Goal: Task Accomplishment & Management: Use online tool/utility

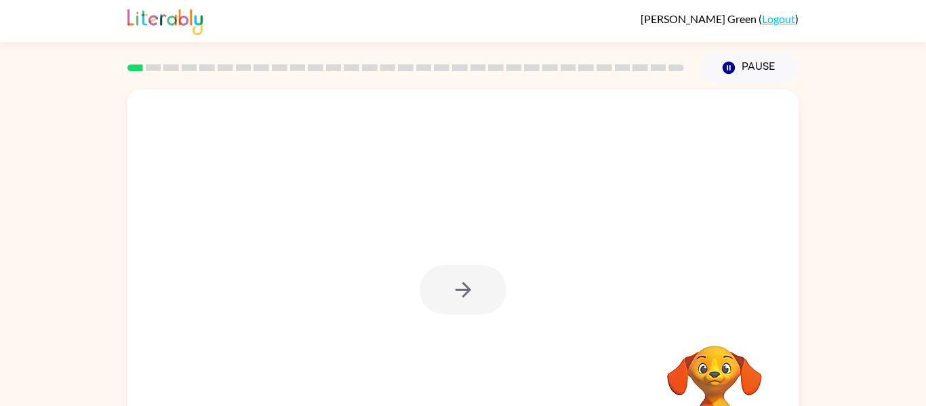
scroll to position [1, 0]
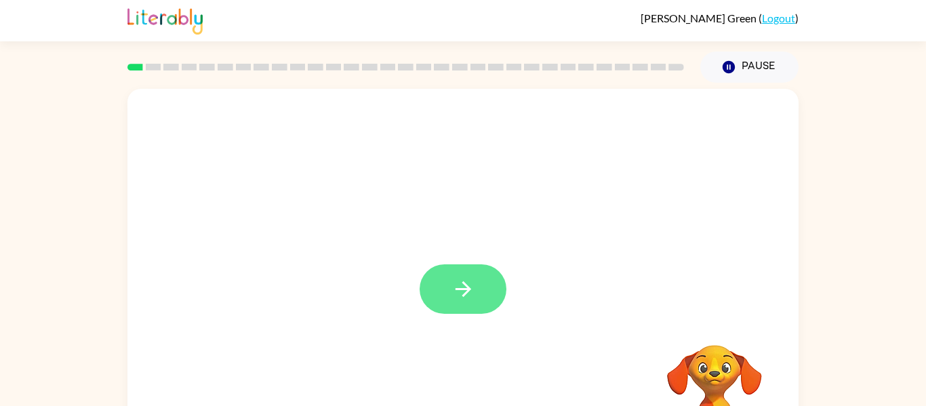
click at [459, 290] on icon "button" at bounding box center [463, 289] width 24 height 24
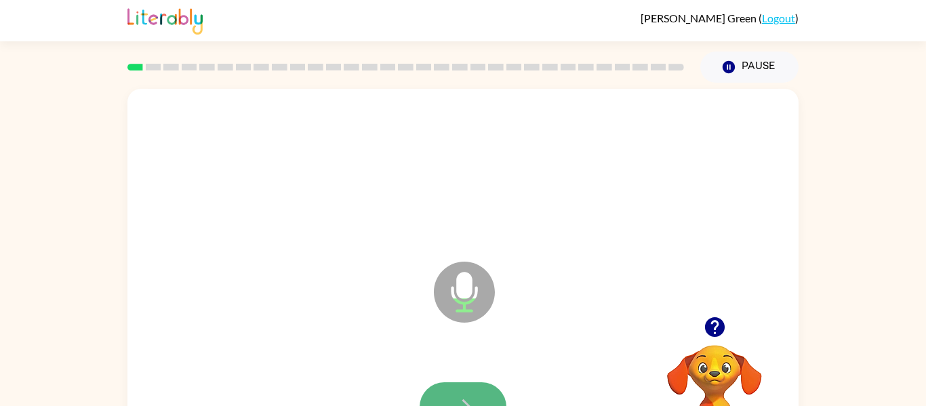
click at [458, 394] on button "button" at bounding box center [463, 406] width 87 height 49
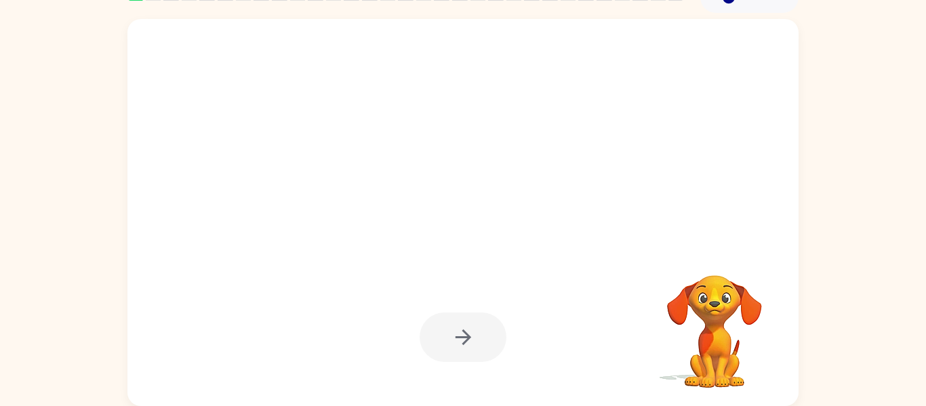
scroll to position [41, 0]
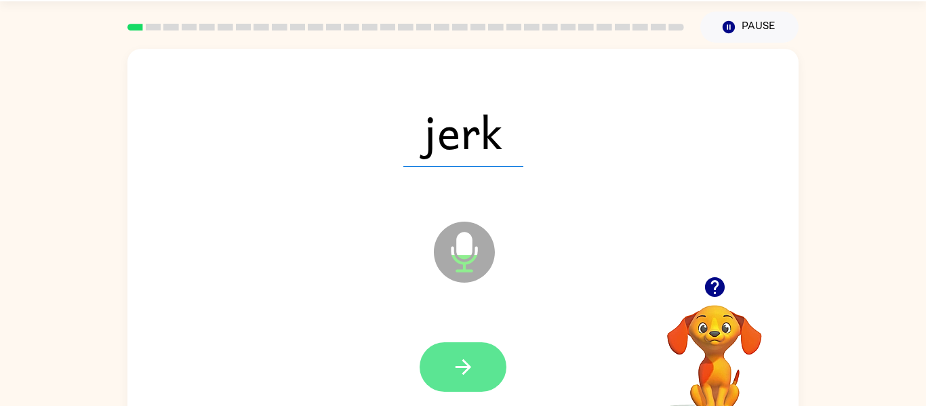
click at [466, 378] on icon "button" at bounding box center [463, 367] width 24 height 24
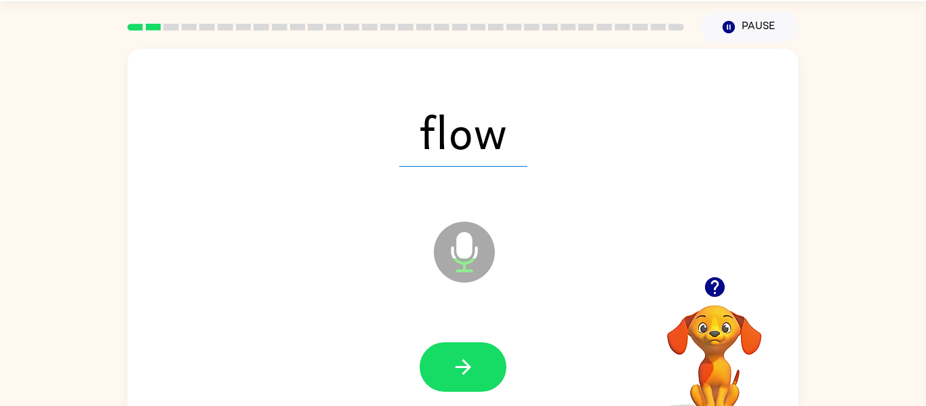
click at [466, 378] on icon "button" at bounding box center [463, 367] width 24 height 24
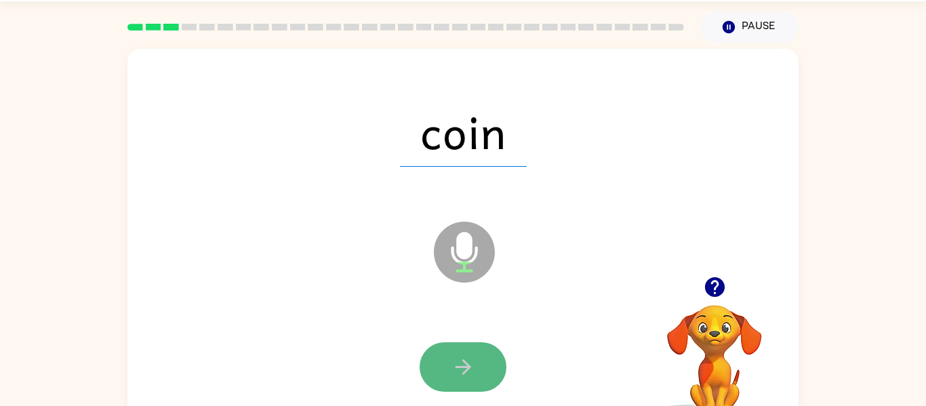
click at [466, 380] on button "button" at bounding box center [463, 366] width 87 height 49
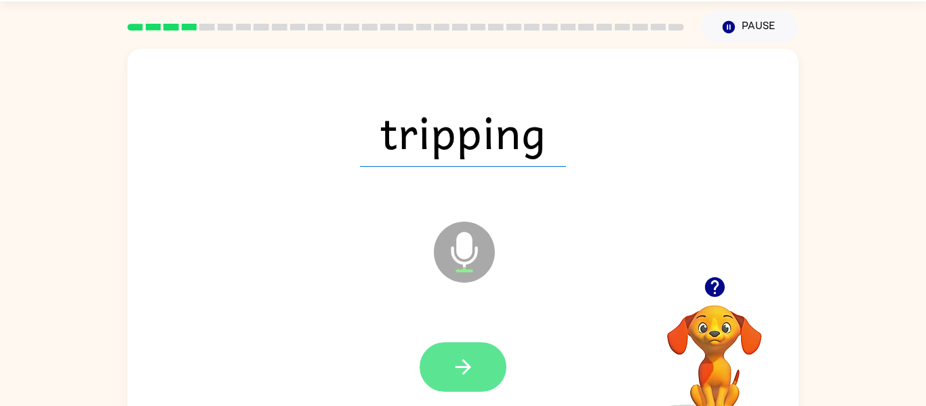
click at [463, 374] on icon "button" at bounding box center [463, 367] width 24 height 24
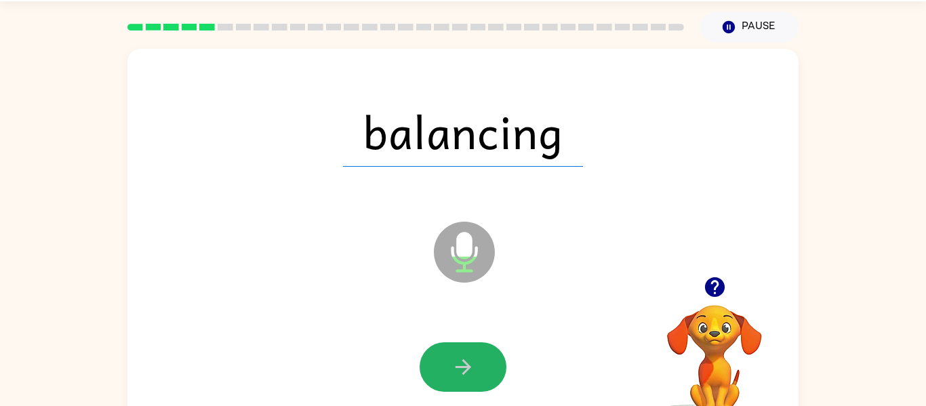
click at [463, 374] on icon "button" at bounding box center [463, 367] width 16 height 16
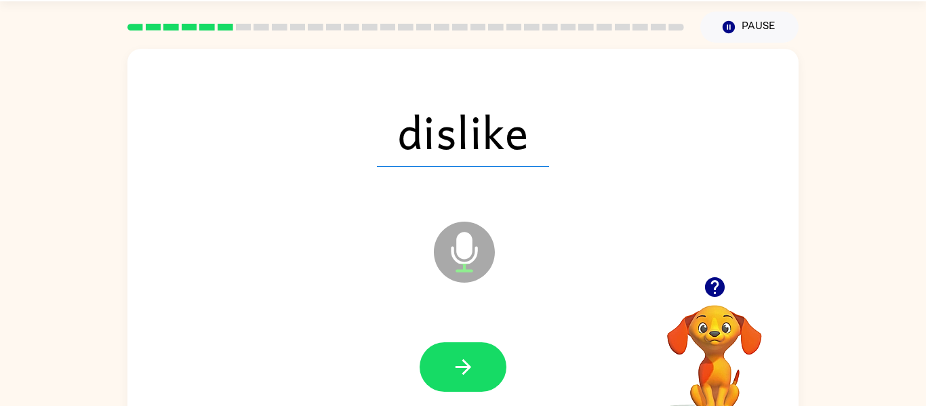
click at [463, 374] on icon "button" at bounding box center [463, 367] width 16 height 16
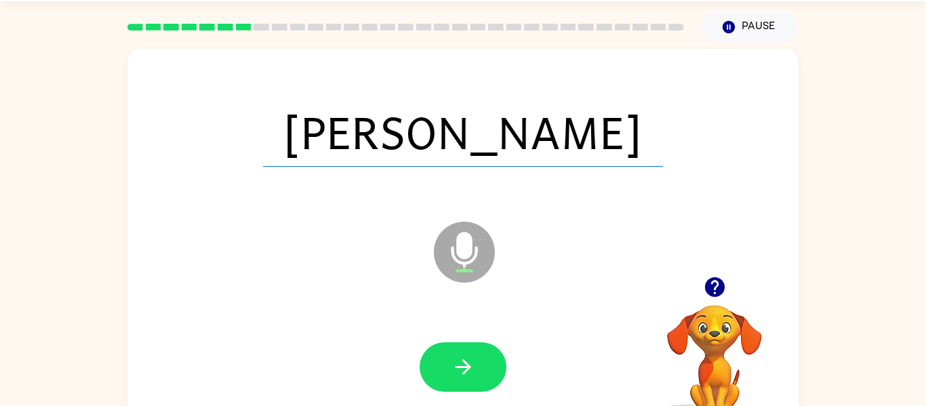
click at [463, 374] on icon "button" at bounding box center [463, 367] width 16 height 16
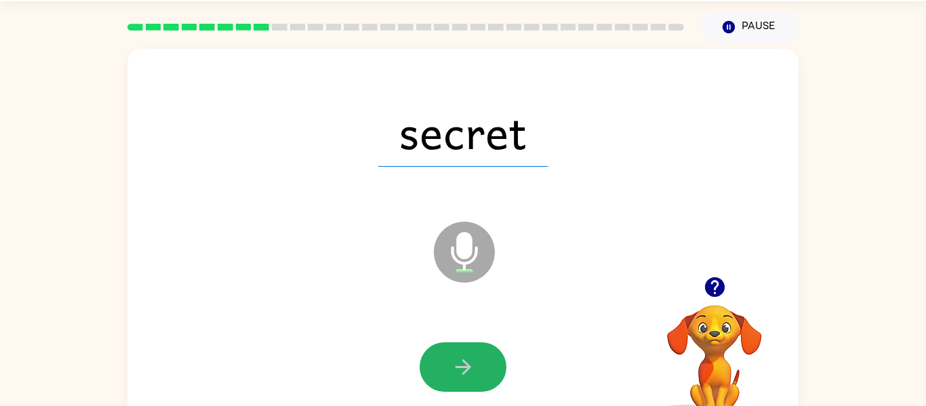
click at [463, 374] on icon "button" at bounding box center [463, 367] width 16 height 16
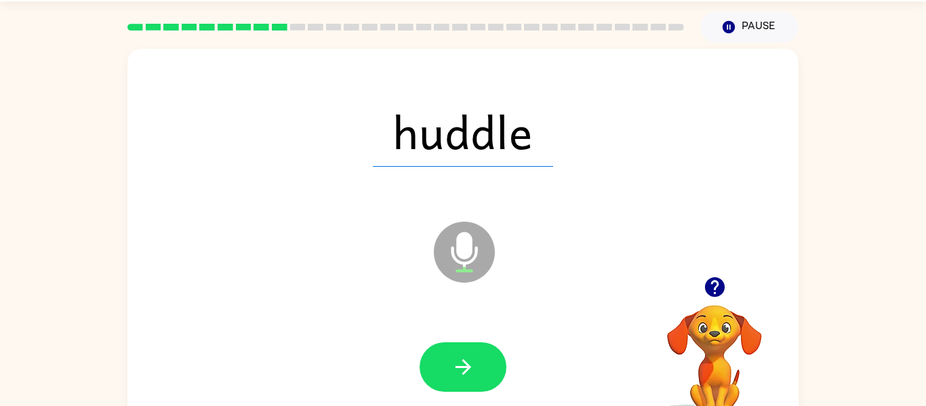
click at [463, 374] on icon "button" at bounding box center [463, 367] width 16 height 16
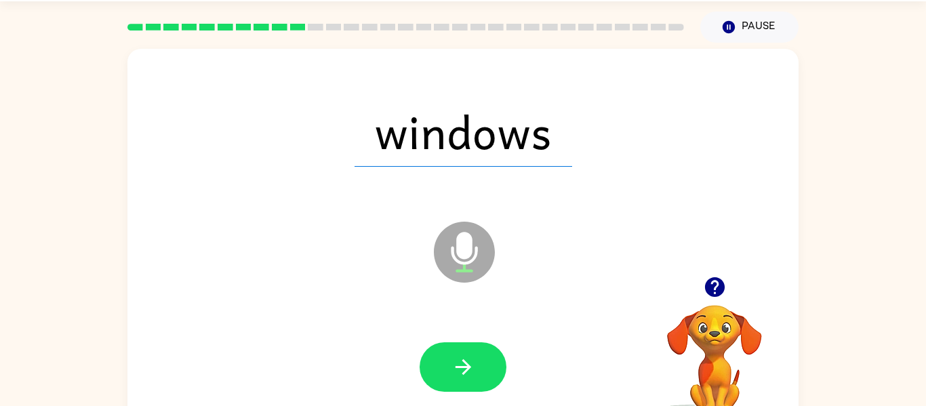
click at [463, 374] on icon "button" at bounding box center [463, 367] width 16 height 16
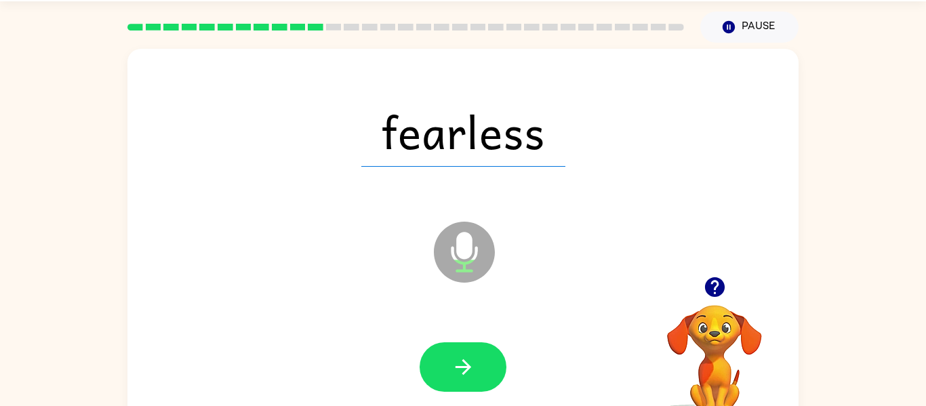
click at [463, 374] on icon "button" at bounding box center [463, 367] width 16 height 16
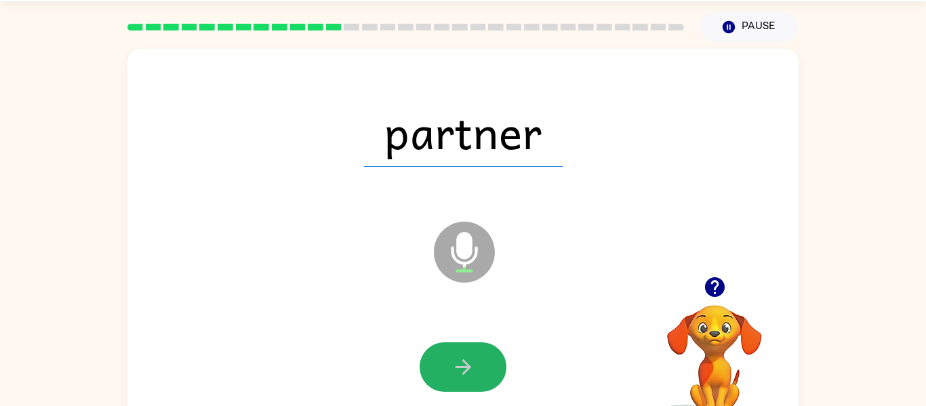
click at [463, 374] on icon "button" at bounding box center [463, 367] width 16 height 16
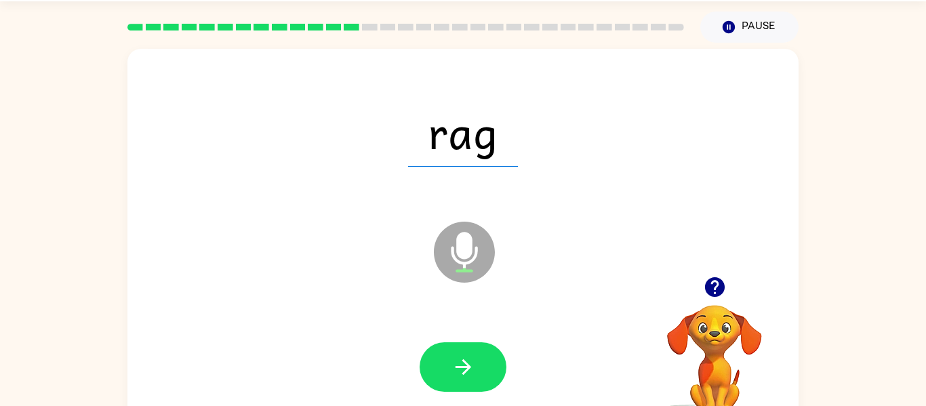
click at [463, 374] on icon "button" at bounding box center [463, 367] width 16 height 16
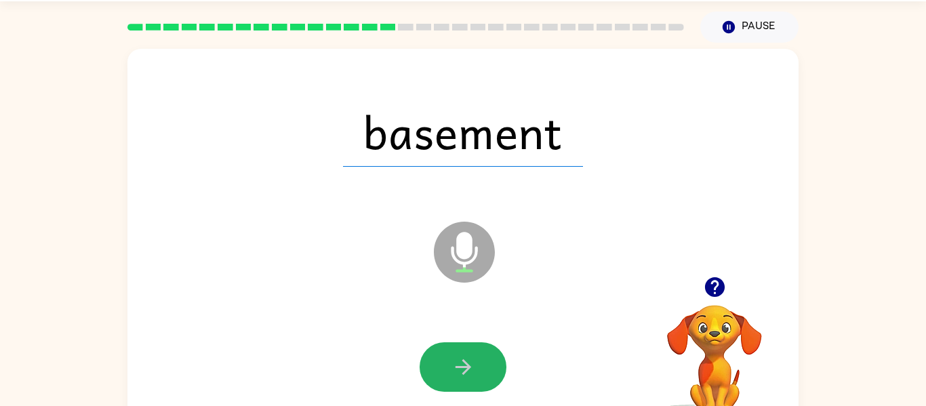
click at [484, 364] on button "button" at bounding box center [463, 366] width 87 height 49
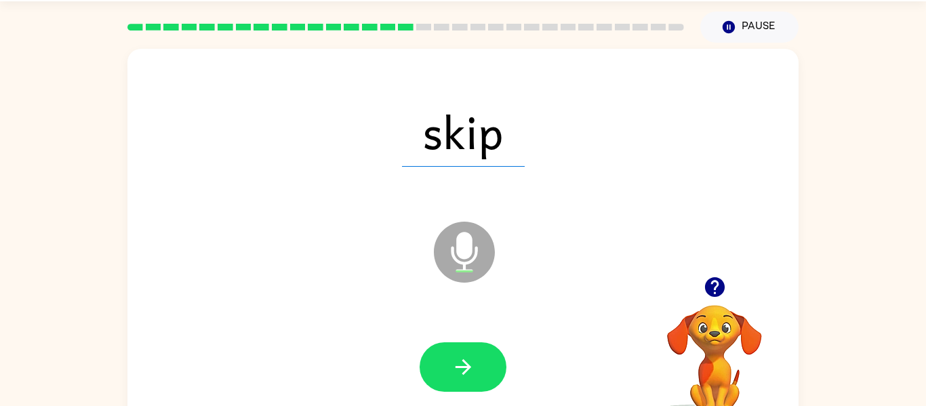
click at [484, 364] on button "button" at bounding box center [463, 366] width 87 height 49
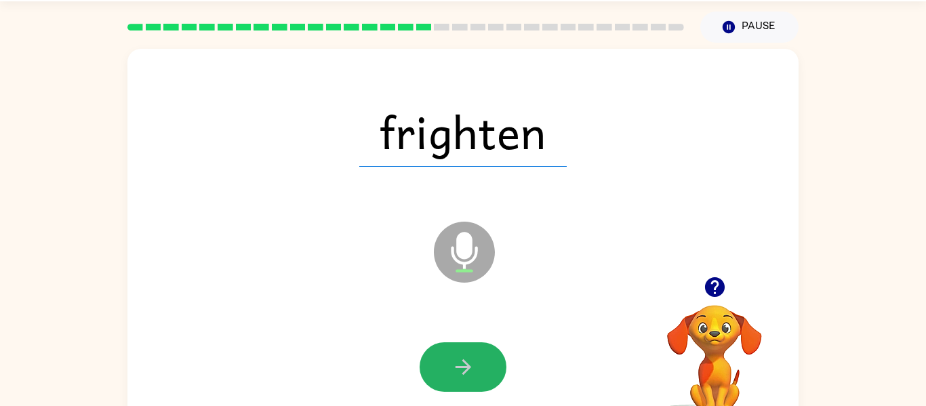
click at [484, 364] on button "button" at bounding box center [463, 366] width 87 height 49
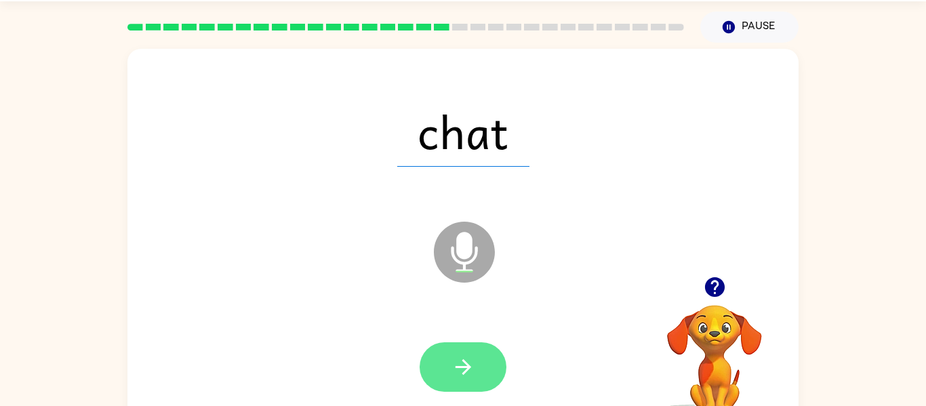
click at [468, 363] on icon "button" at bounding box center [463, 367] width 24 height 24
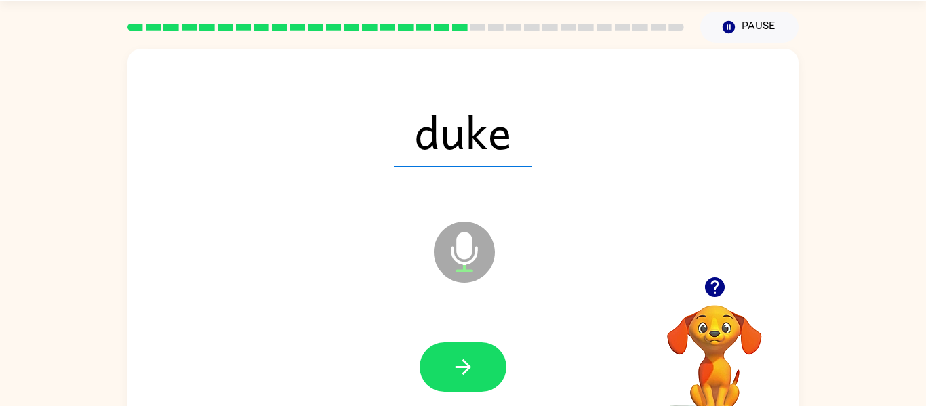
click at [468, 363] on icon "button" at bounding box center [463, 367] width 24 height 24
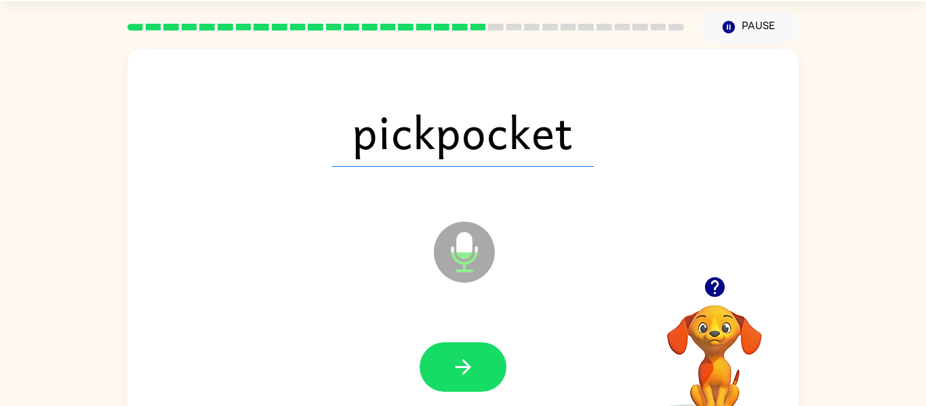
click at [468, 363] on icon "button" at bounding box center [463, 367] width 24 height 24
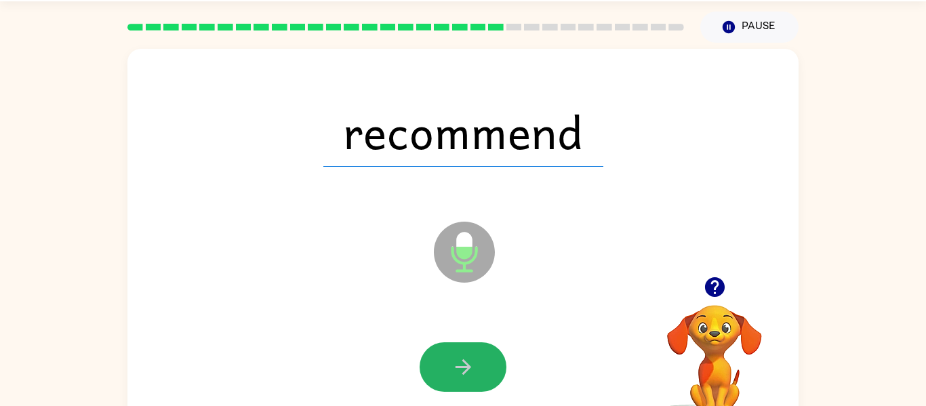
click at [468, 363] on icon "button" at bounding box center [463, 367] width 24 height 24
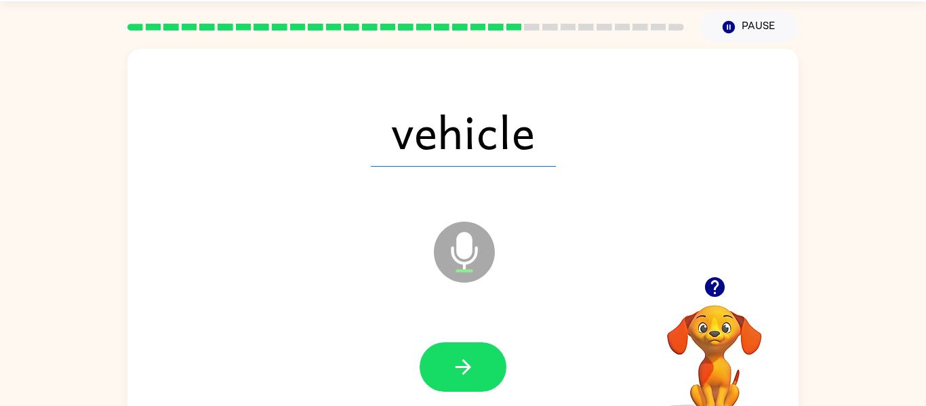
click at [468, 363] on icon "button" at bounding box center [463, 367] width 24 height 24
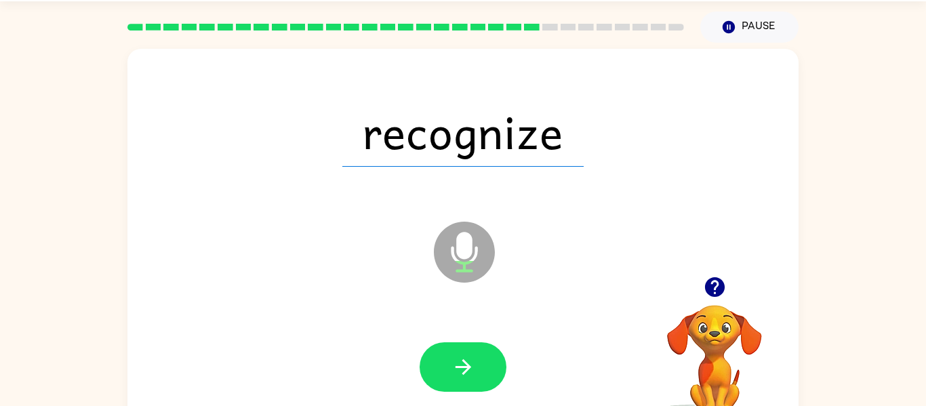
click at [468, 363] on icon "button" at bounding box center [463, 367] width 24 height 24
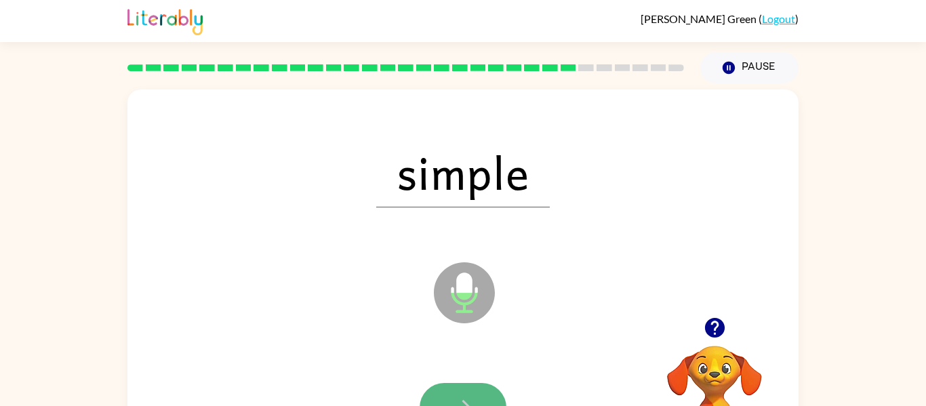
click at [428, 399] on button "button" at bounding box center [463, 407] width 87 height 49
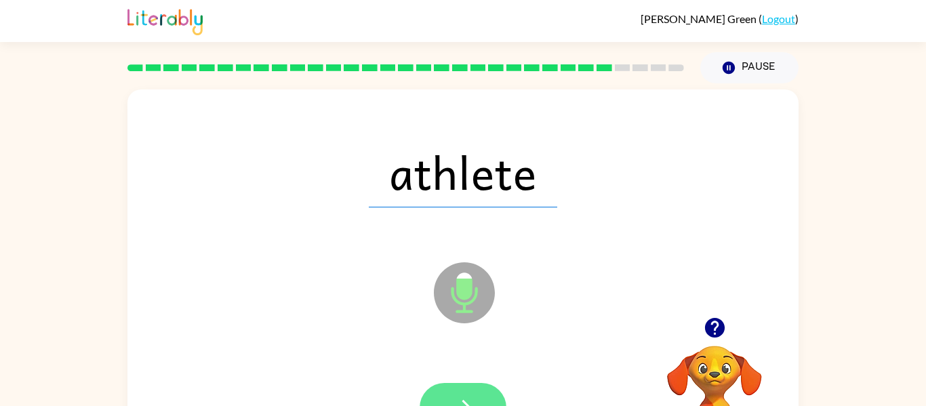
click at [454, 387] on button "button" at bounding box center [463, 407] width 87 height 49
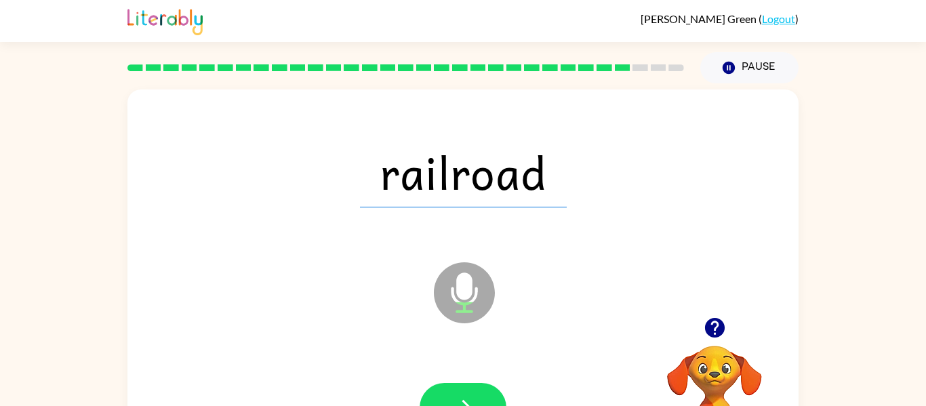
click at [454, 387] on button "button" at bounding box center [463, 407] width 87 height 49
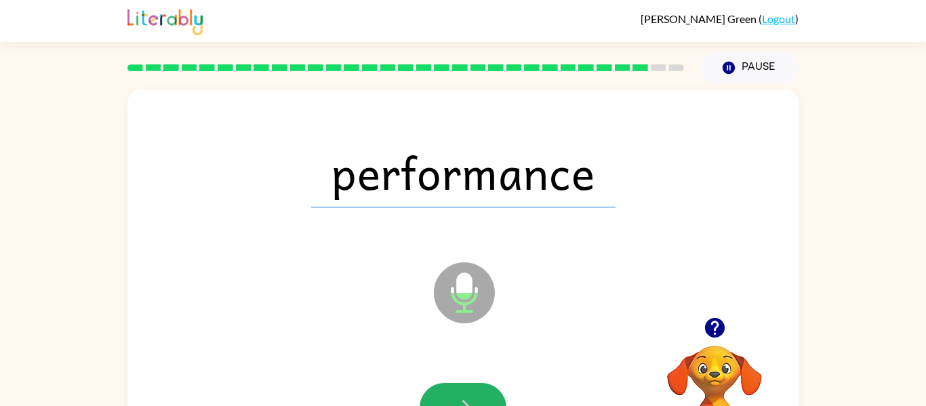
click at [454, 387] on button "button" at bounding box center [463, 407] width 87 height 49
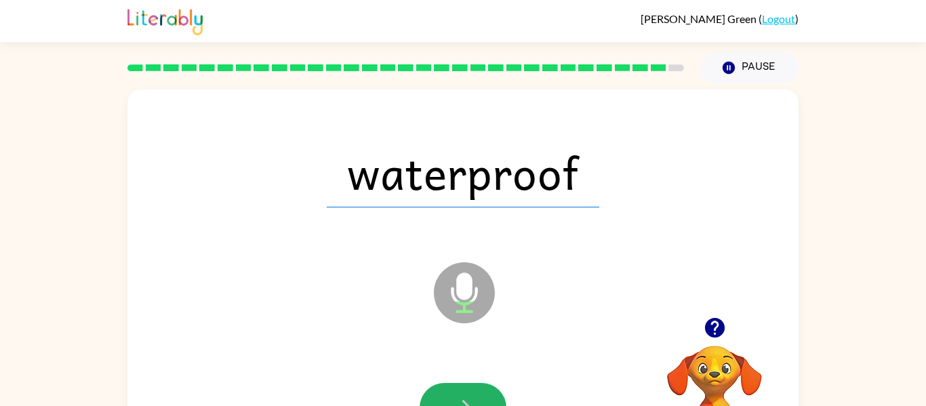
click at [454, 387] on button "button" at bounding box center [463, 407] width 87 height 49
